Goal: Register for event/course

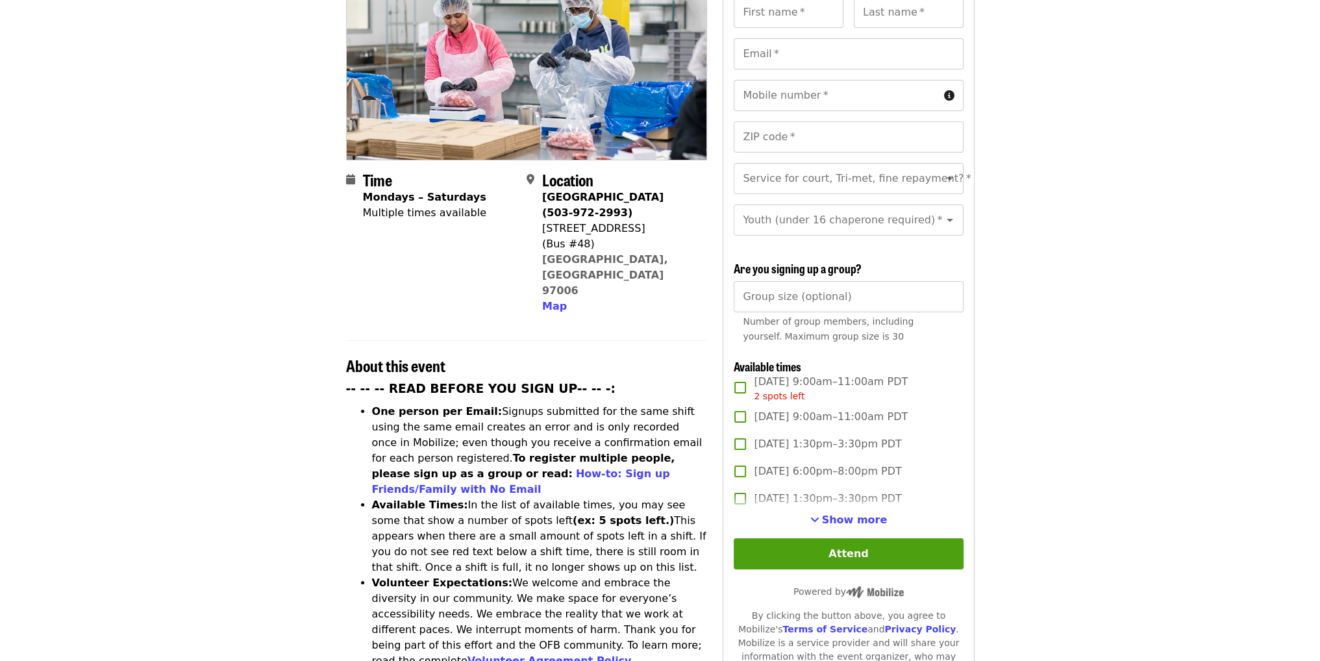
scroll to position [195, 0]
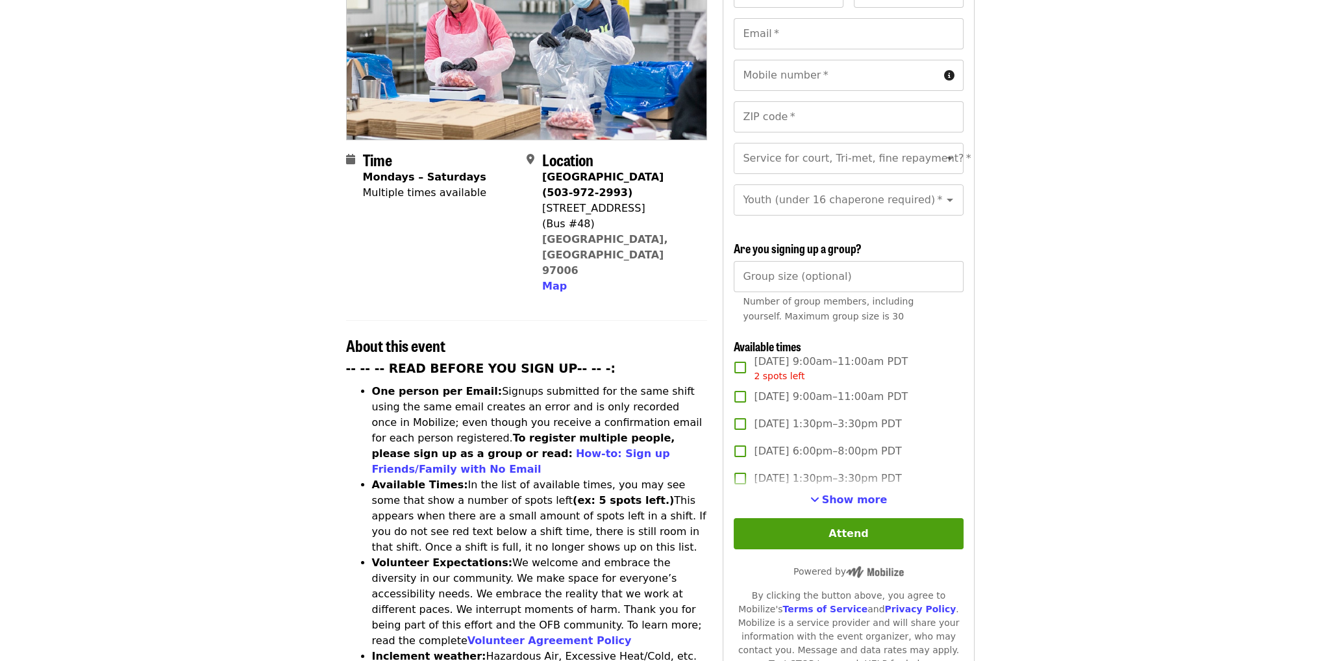
click at [412, 171] on strong "Mondays – Saturdays" at bounding box center [424, 177] width 123 height 12
click at [872, 496] on span "Show more" at bounding box center [855, 500] width 66 height 12
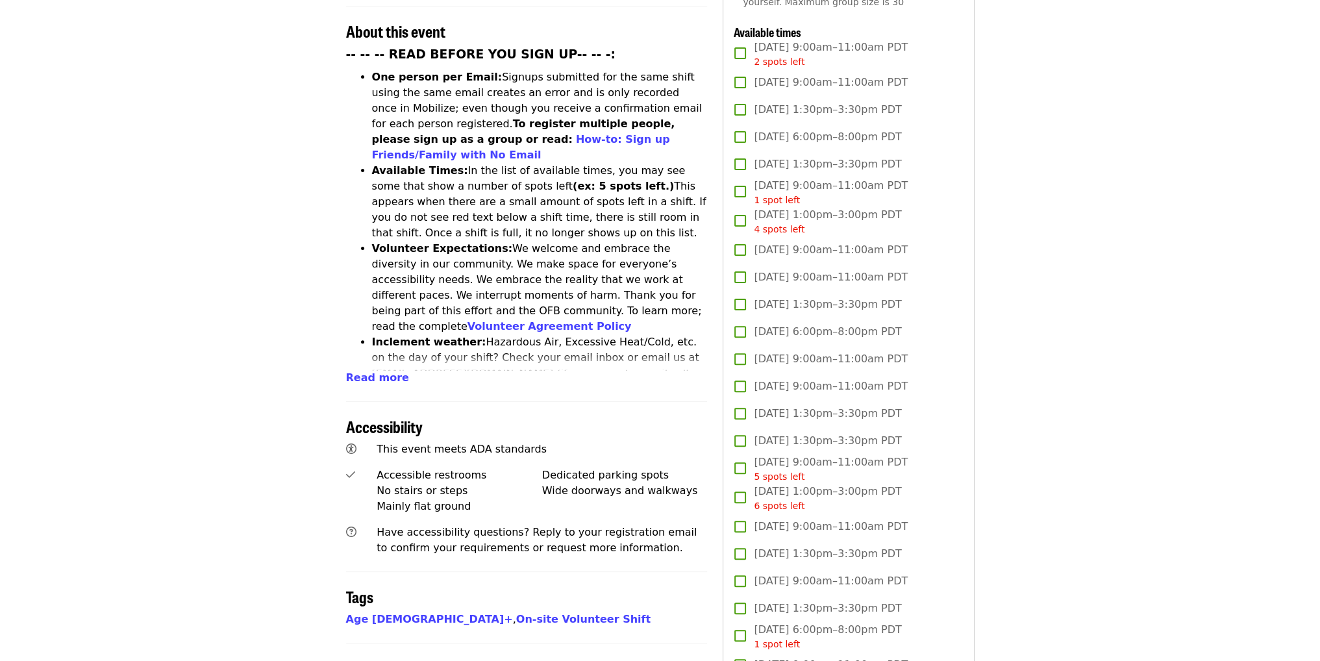
scroll to position [584, 0]
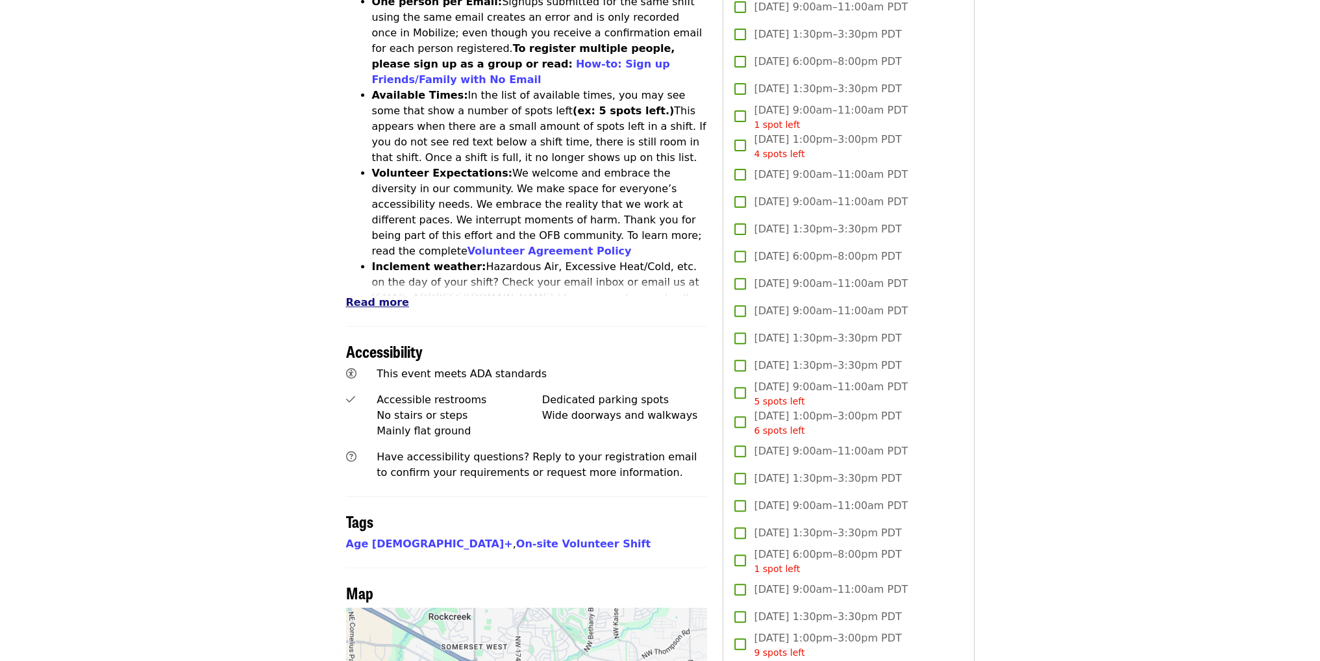
click at [382, 296] on span "Read more" at bounding box center [377, 302] width 63 height 12
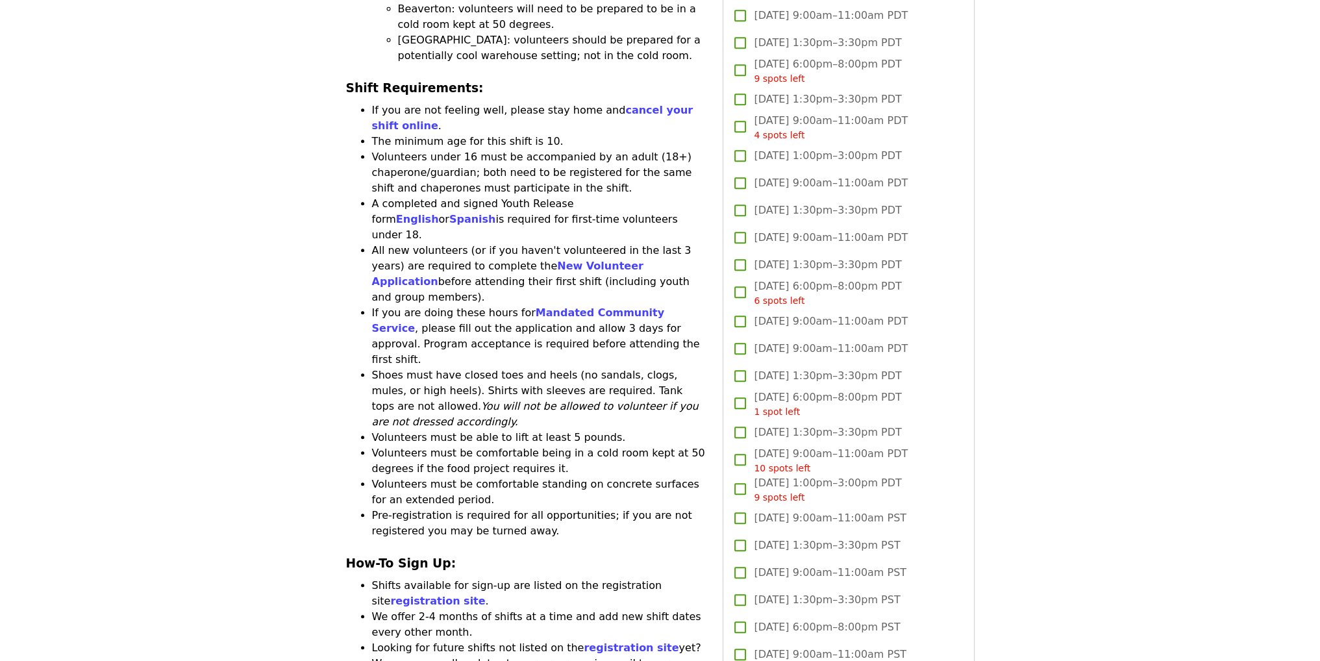
scroll to position [1429, 0]
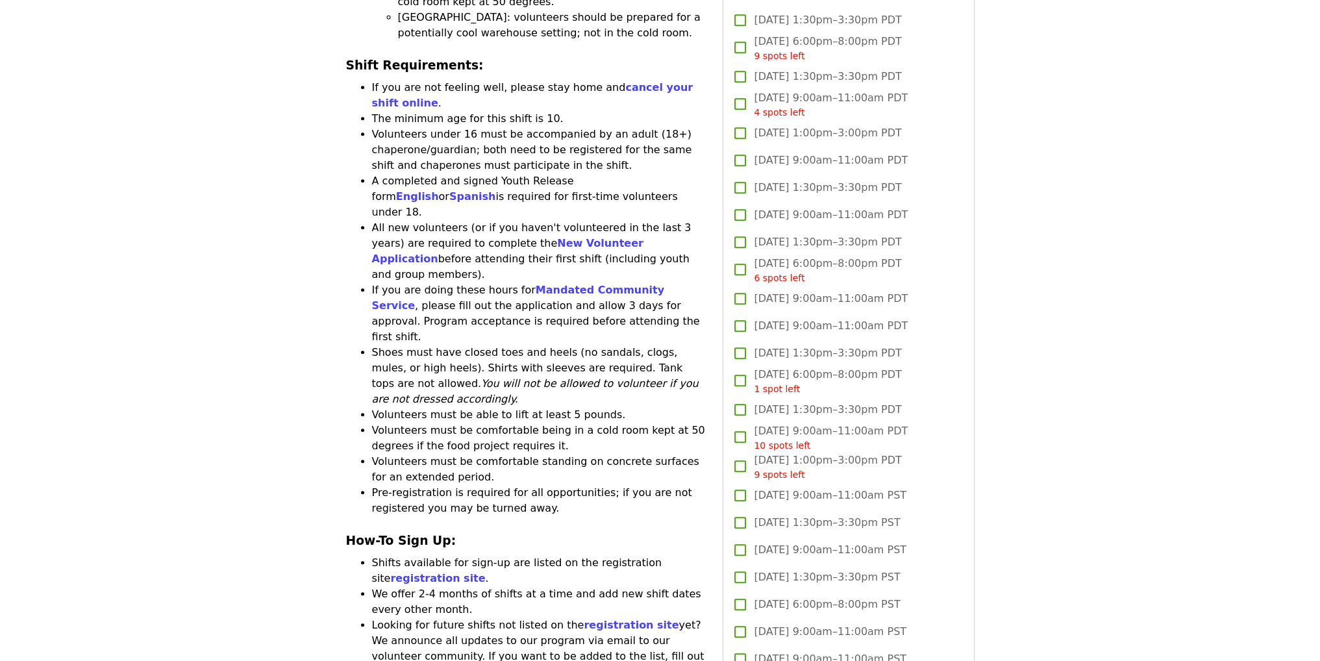
click at [527, 586] on li "We offer 2-4 months of shifts at a time and add new shift dates every other mon…" at bounding box center [540, 601] width 336 height 31
drag, startPoint x: 436, startPoint y: 417, endPoint x: 469, endPoint y: 416, distance: 32.5
click at [469, 618] on li "Looking for future shifts not listed on the registration site yet? We announce …" at bounding box center [540, 649] width 336 height 62
click at [483, 618] on li "Looking for future shifts not listed on the registration site yet? We announce …" at bounding box center [540, 649] width 336 height 62
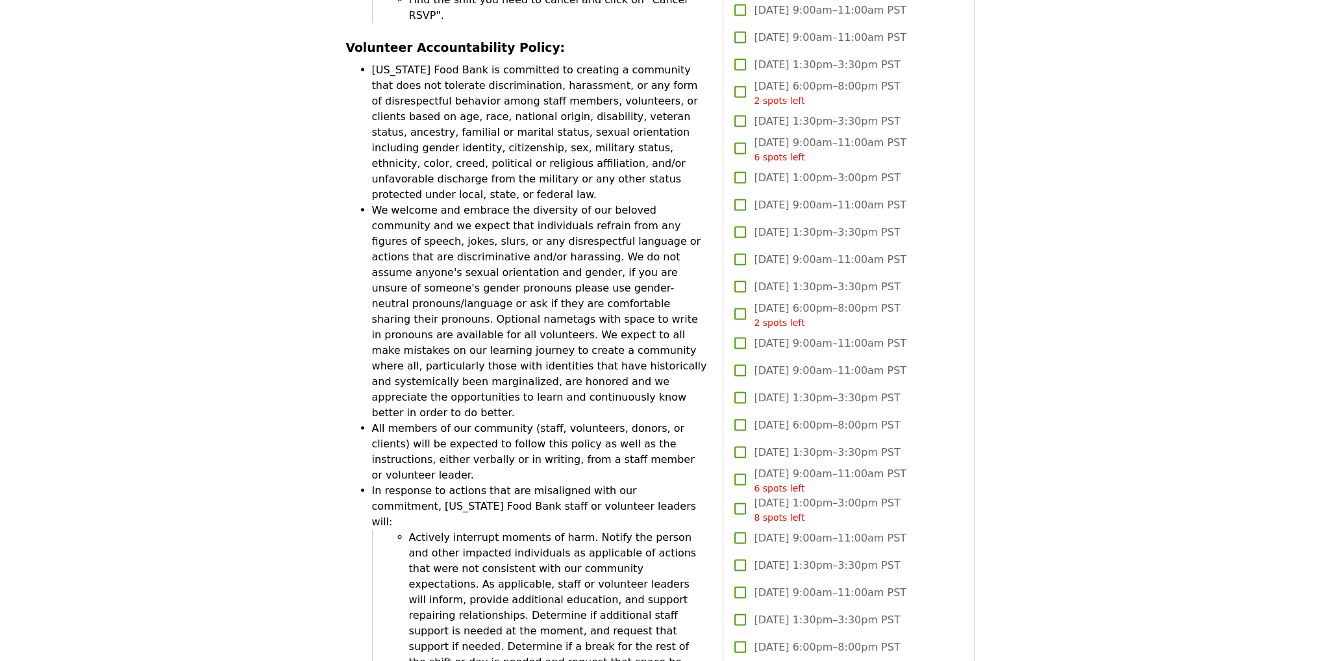
scroll to position [3442, 0]
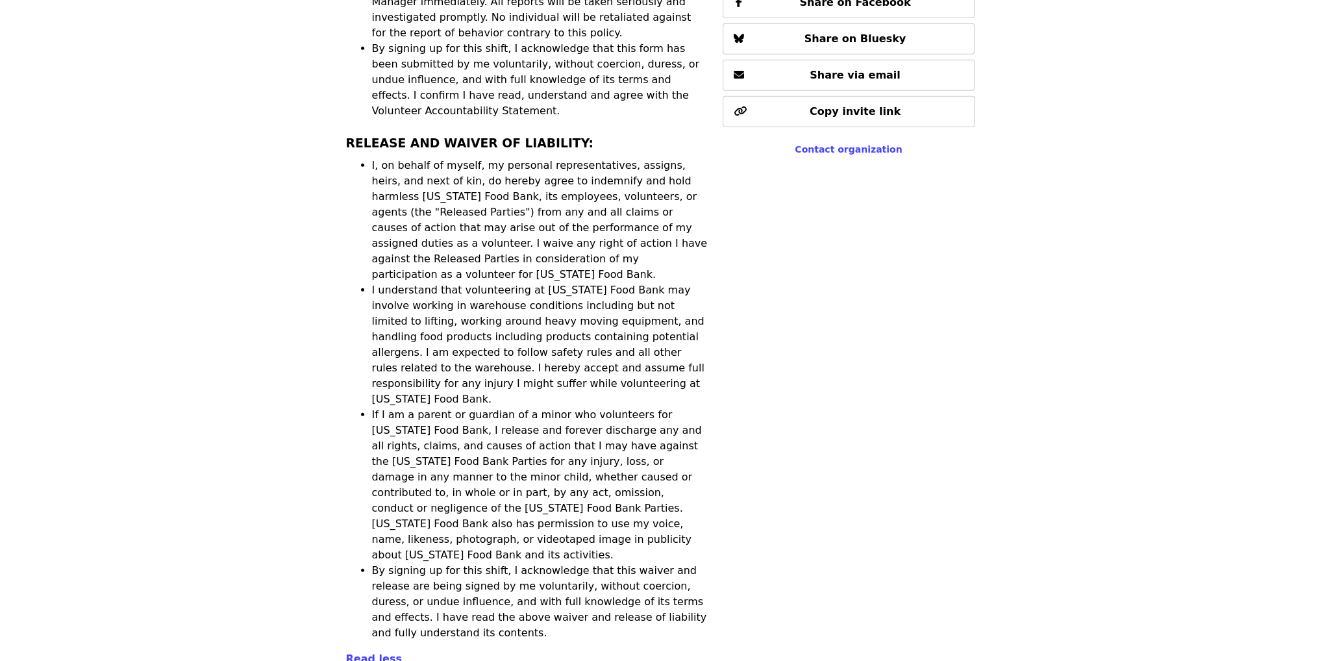
scroll to position [4480, 0]
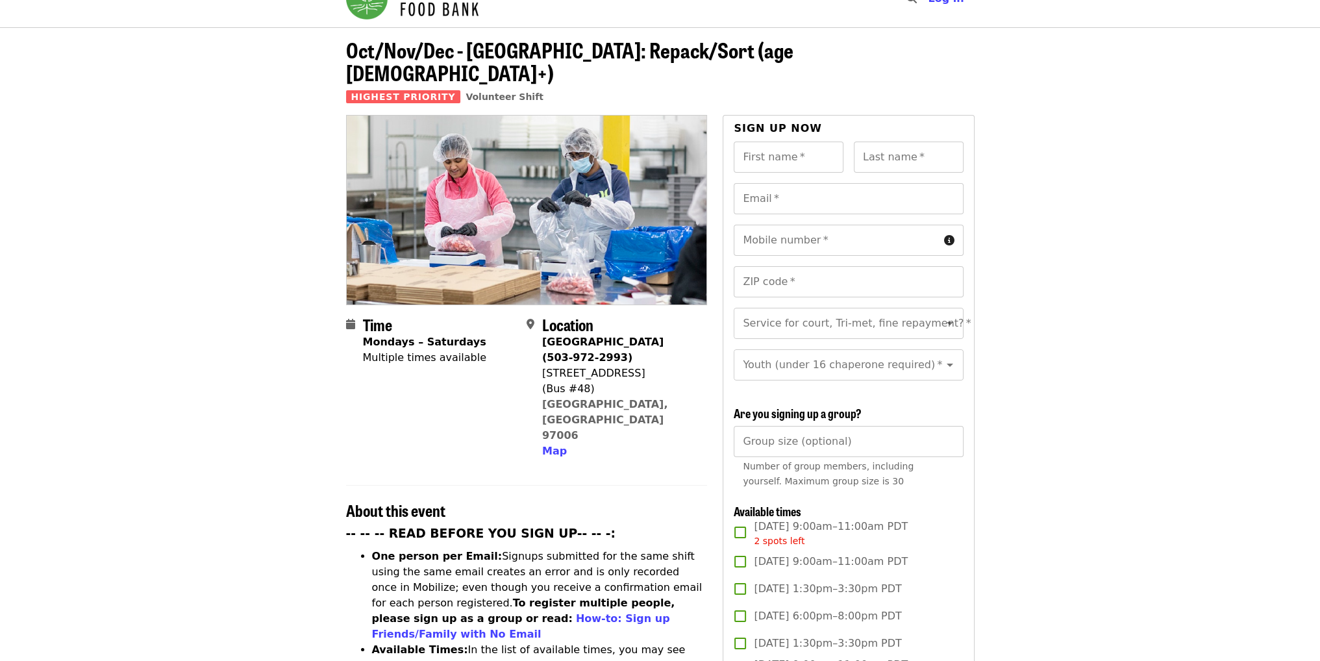
scroll to position [0, 0]
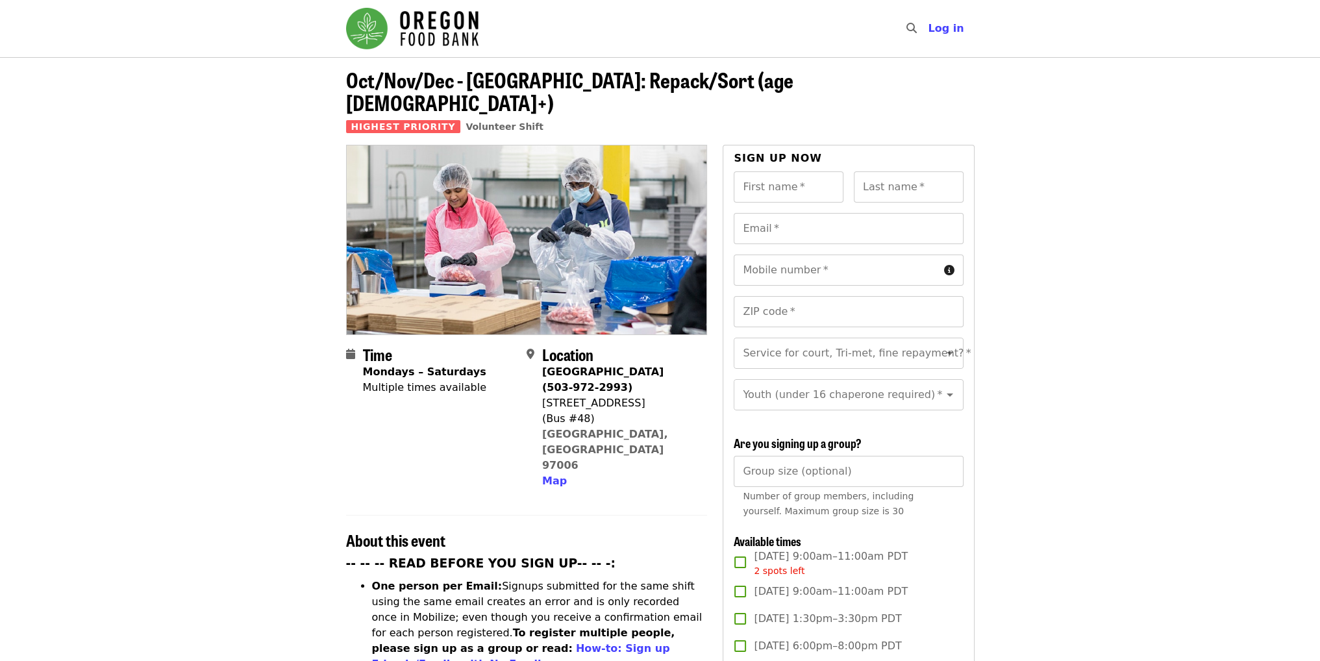
click at [366, 21] on img "Main navigation" at bounding box center [412, 29] width 132 height 42
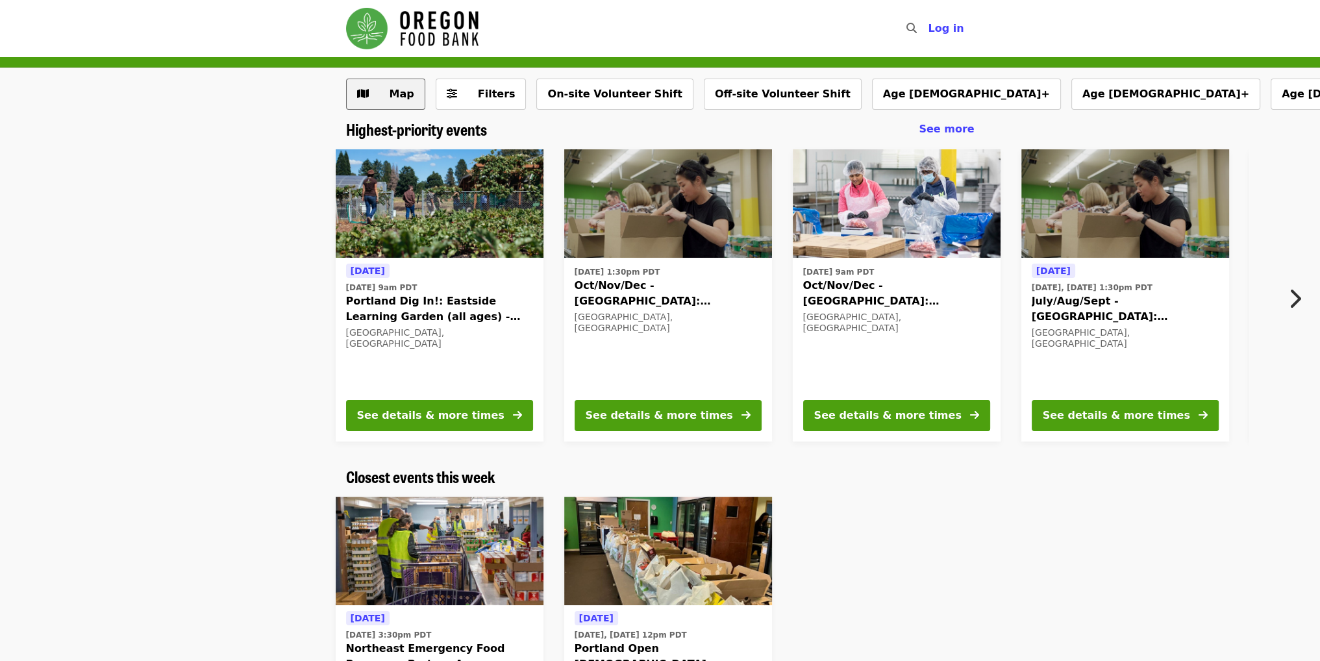
click at [392, 94] on span "Map" at bounding box center [402, 94] width 25 height 12
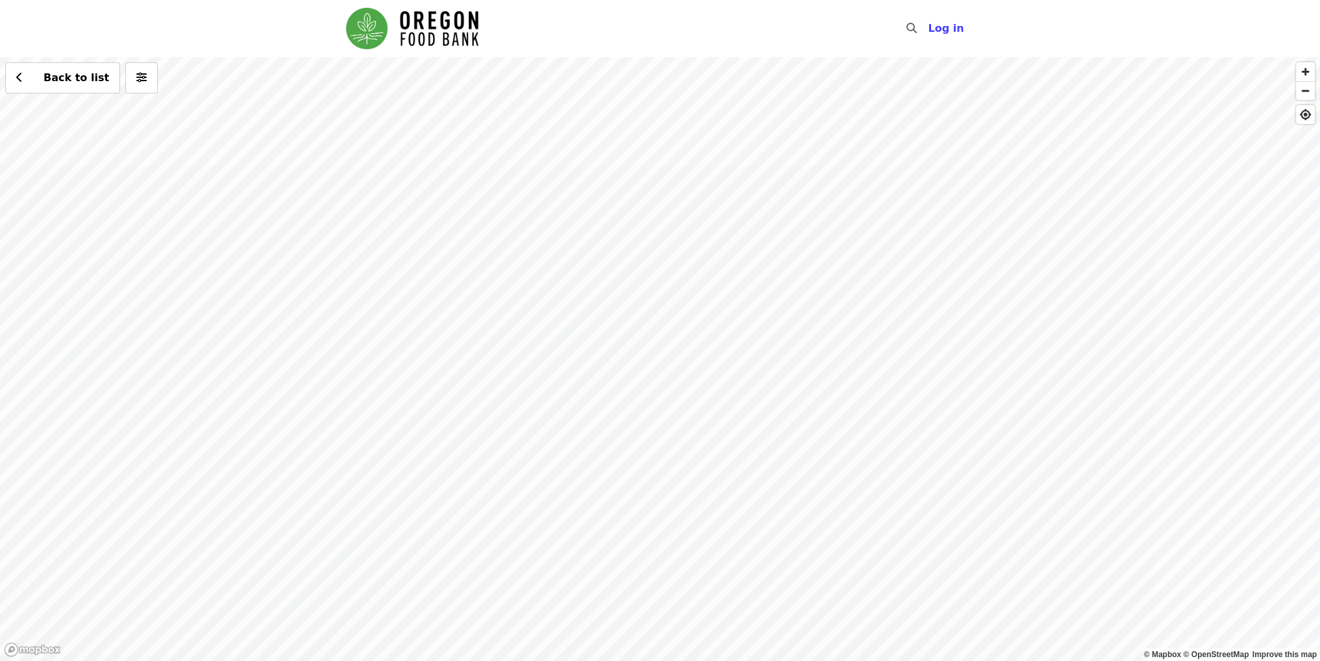
click at [769, 302] on div "Back to list" at bounding box center [660, 359] width 1320 height 604
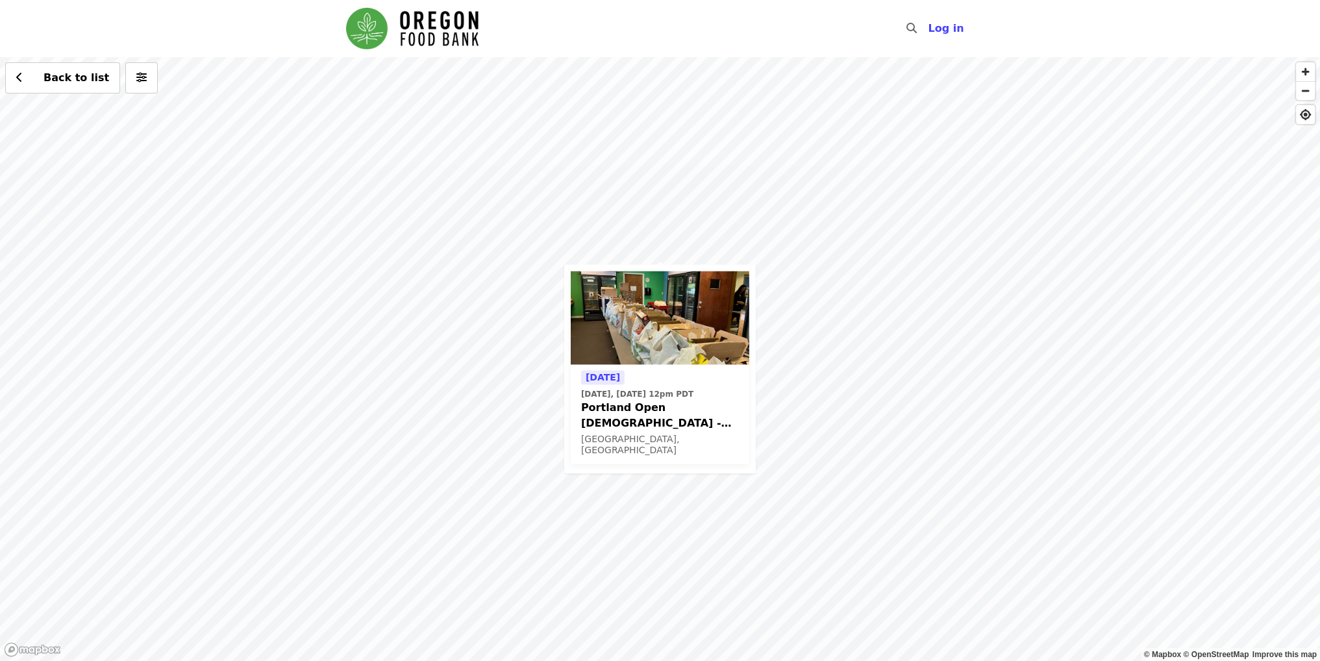
click at [579, 223] on div "[DATE] [DATE], [DATE] 12pm PDT Portland Open Bible - Partner Agency Support (16…" at bounding box center [660, 359] width 1320 height 604
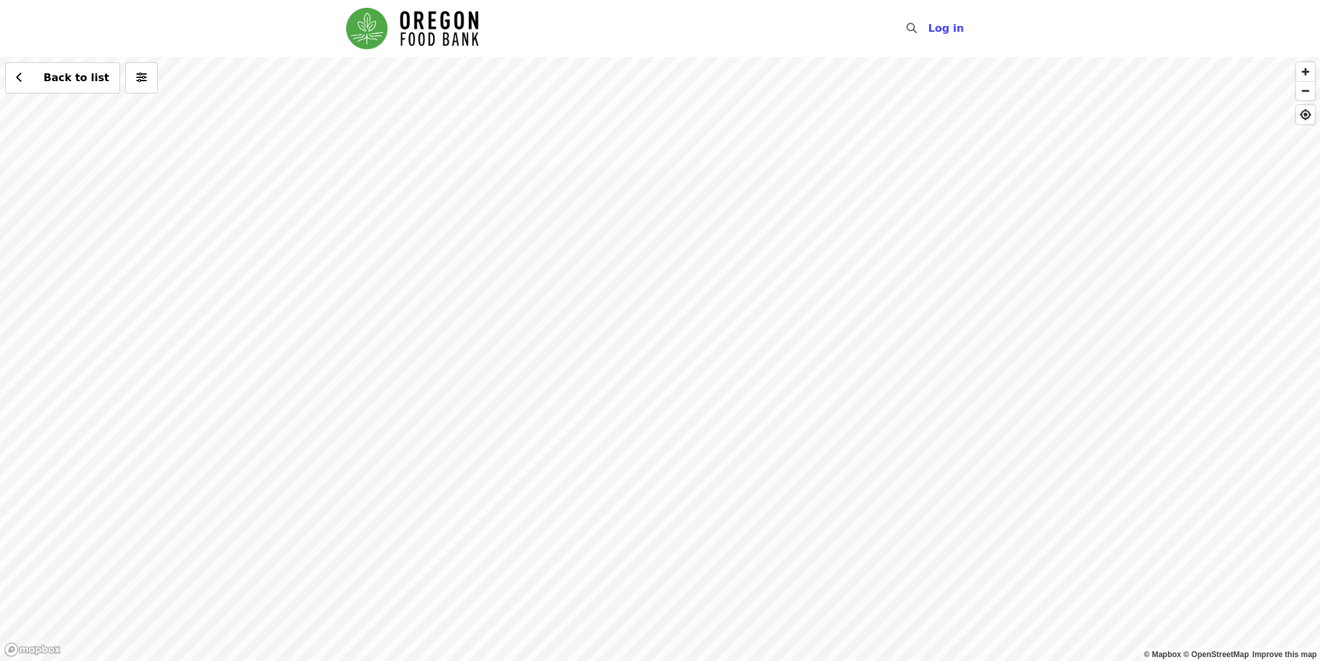
click at [564, 368] on div "Back to list" at bounding box center [660, 359] width 1320 height 604
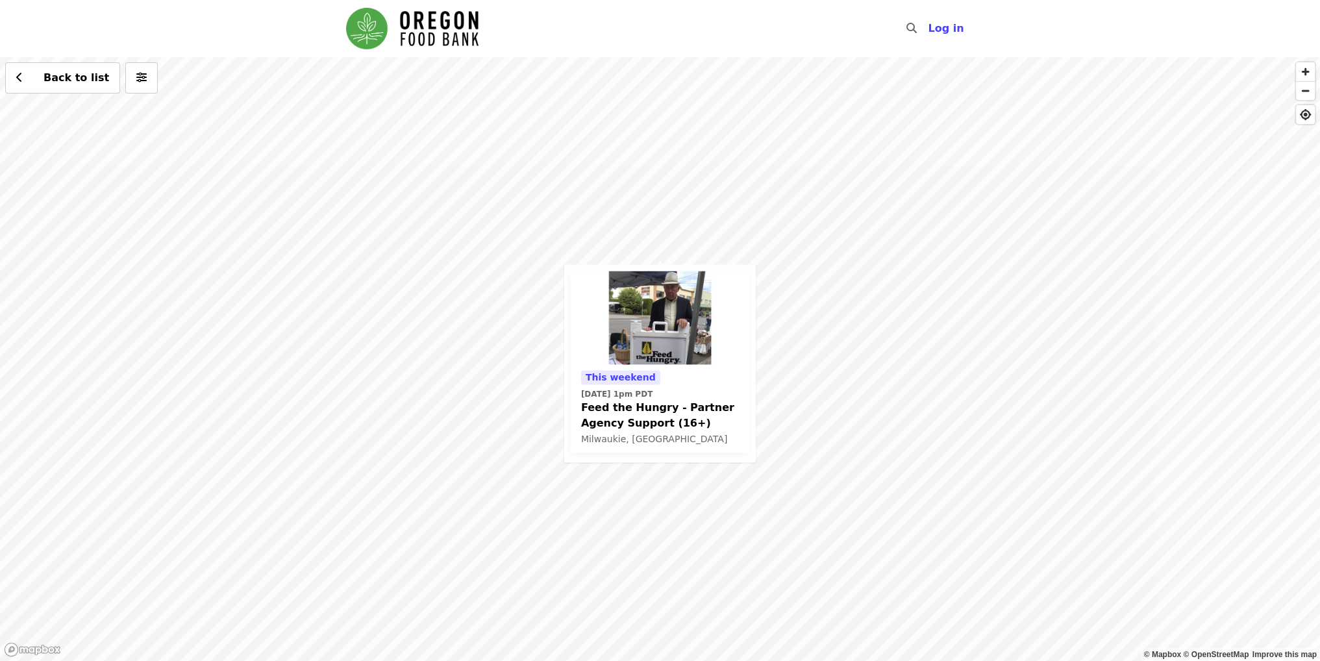
click at [496, 223] on div "This weekend [DATE] 1pm PDT Feed the Hungry - Partner Agency Support (16+) [GEO…" at bounding box center [660, 359] width 1320 height 604
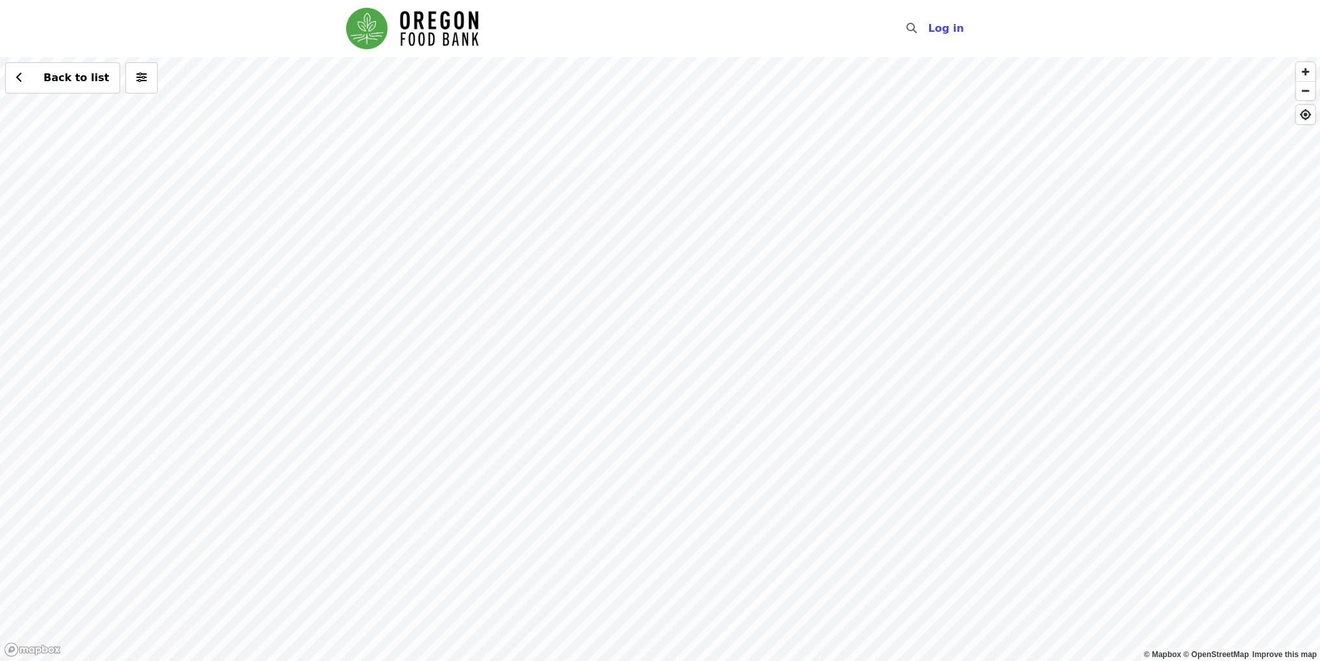
drag, startPoint x: 741, startPoint y: 297, endPoint x: 749, endPoint y: 387, distance: 89.9
click at [749, 387] on div "Back to list" at bounding box center [660, 359] width 1320 height 604
click at [664, 156] on div "Back to list" at bounding box center [660, 359] width 1320 height 604
click at [636, 328] on div "Back to list" at bounding box center [660, 359] width 1320 height 604
click at [665, 359] on span "See 4 actions at this location" at bounding box center [629, 353] width 170 height 12
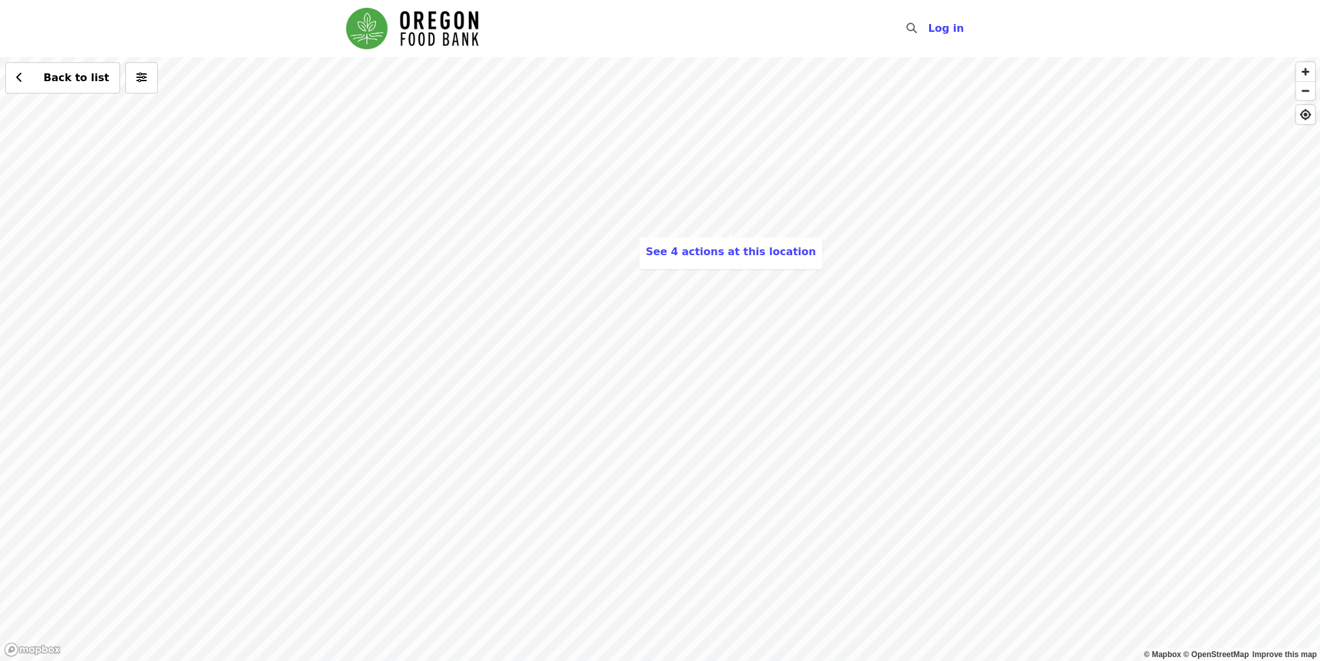
drag, startPoint x: 842, startPoint y: 484, endPoint x: 816, endPoint y: 370, distance: 117.3
click at [816, 371] on div "See 4 actions at this location Back to list" at bounding box center [660, 359] width 1320 height 604
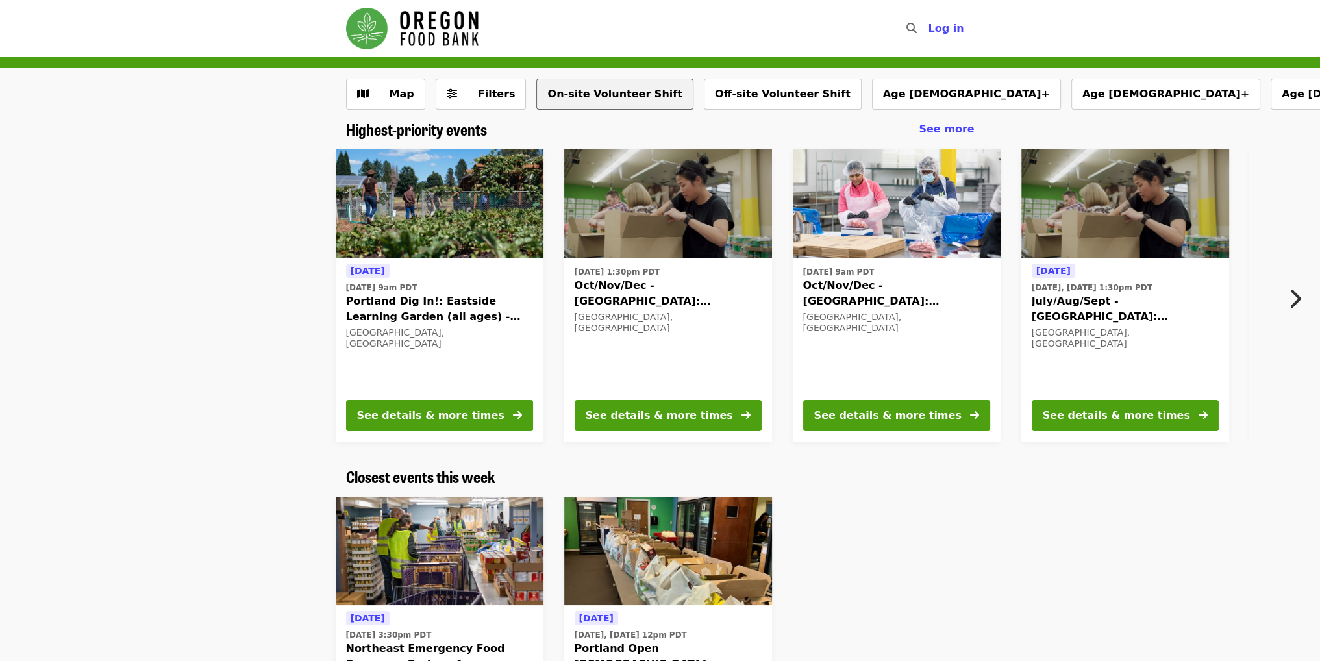
click at [550, 88] on button "On-site Volunteer Shift" at bounding box center [614, 94] width 156 height 31
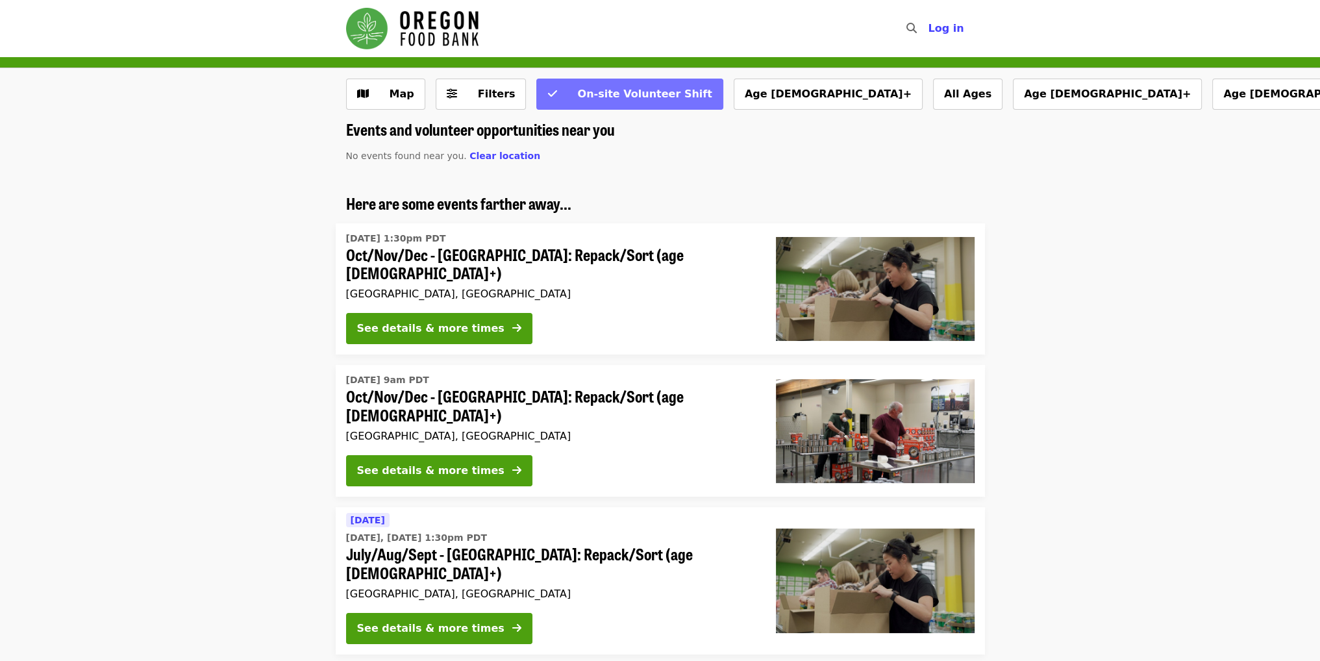
click at [544, 88] on button "On-site Volunteer Shift" at bounding box center [629, 94] width 186 height 31
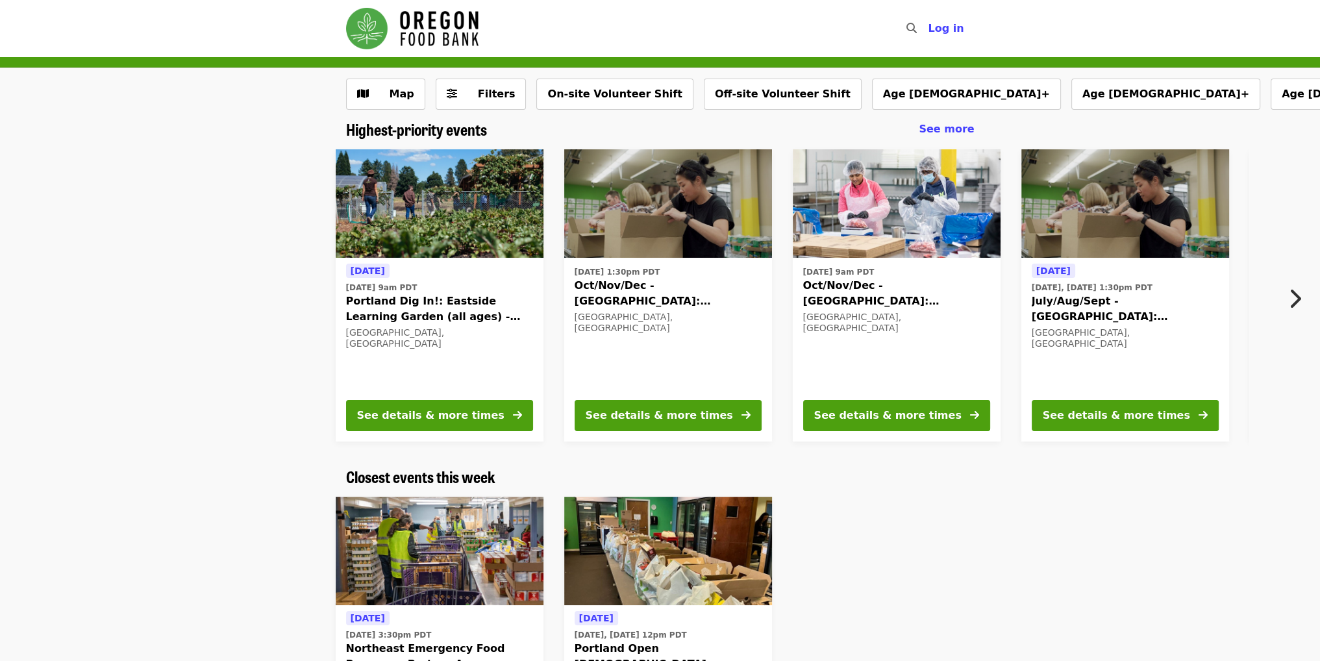
click at [1297, 302] on icon "chevron-right icon" at bounding box center [1294, 298] width 13 height 25
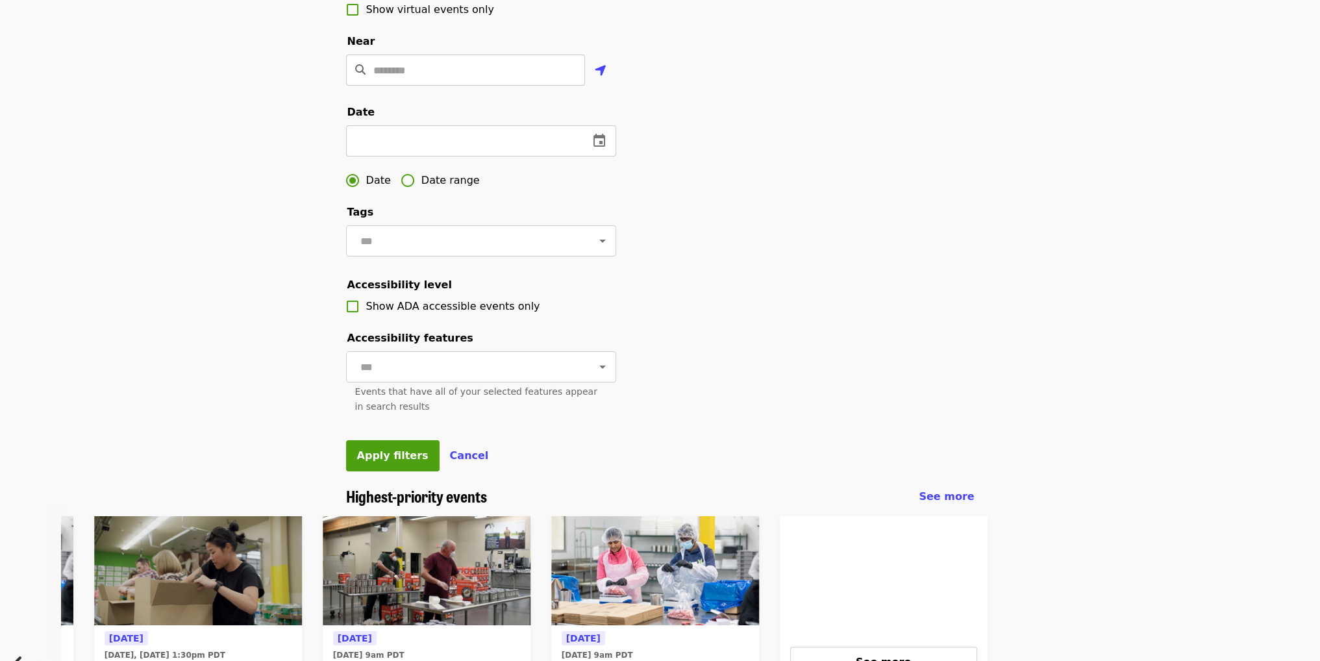
scroll to position [325, 0]
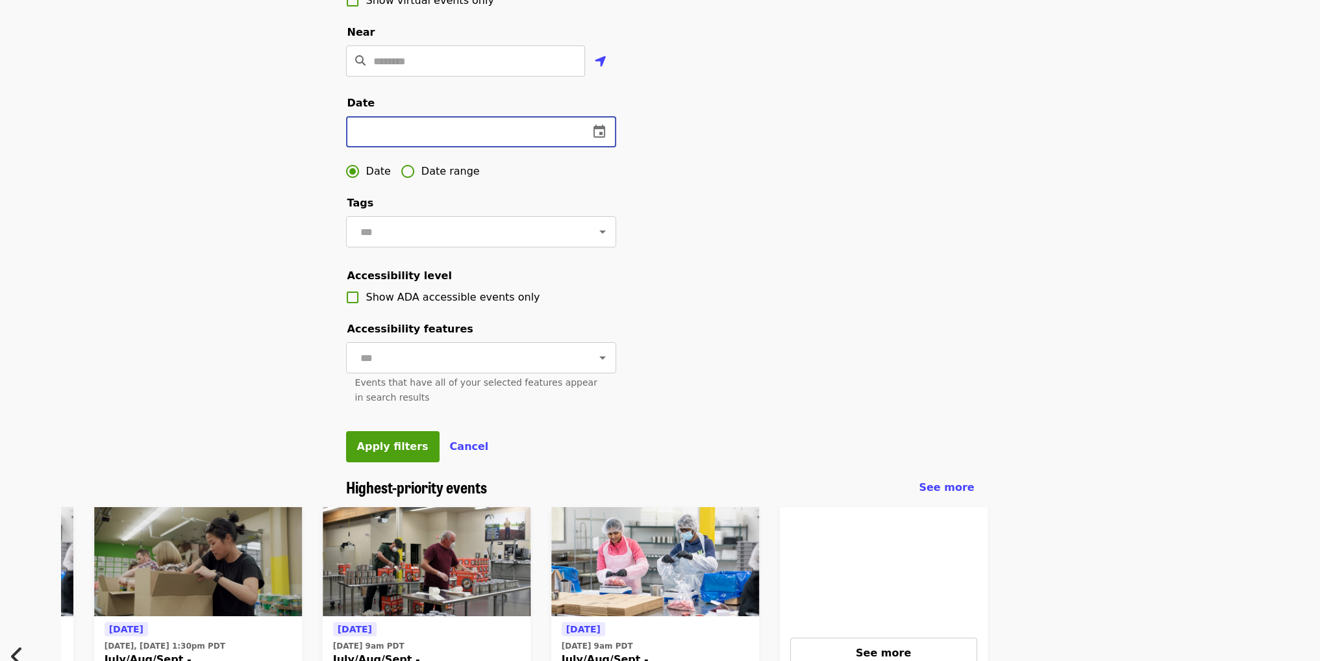
click at [494, 141] on input "text" at bounding box center [462, 131] width 232 height 31
type input "**********"
click at [401, 453] on span "Apply filters" at bounding box center [392, 446] width 71 height 12
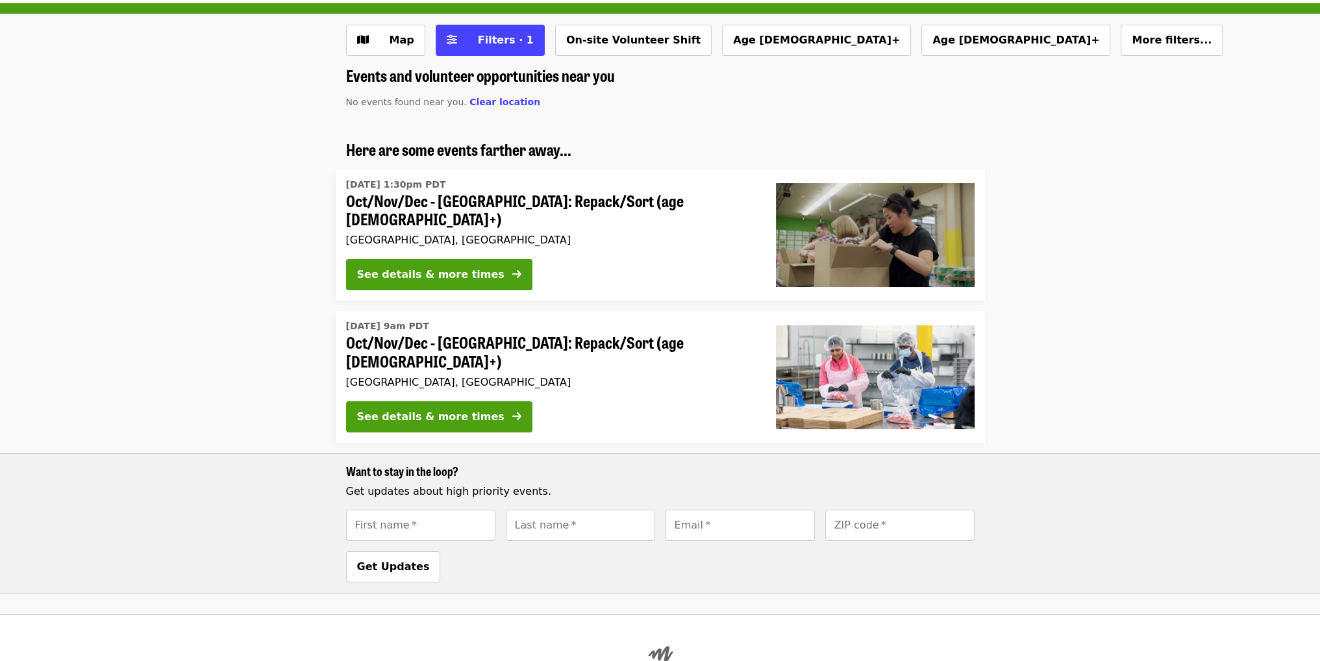
scroll to position [159, 0]
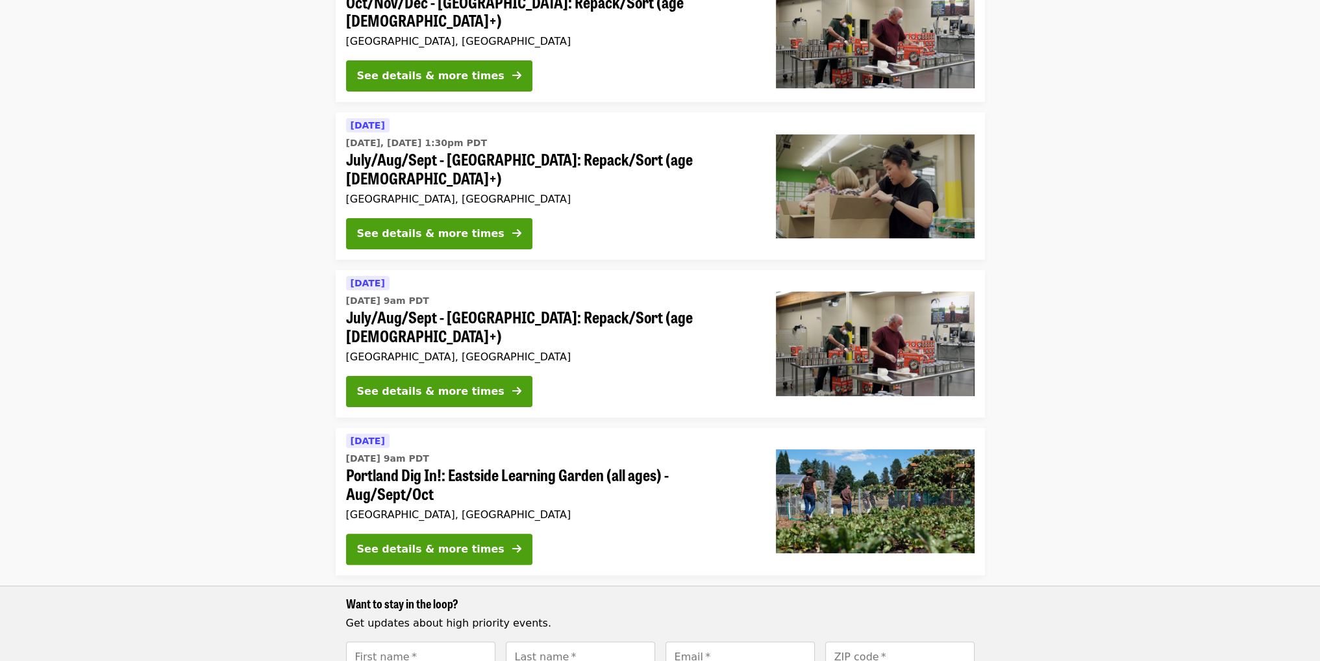
scroll to position [325, 0]
